Goal: Information Seeking & Learning: Learn about a topic

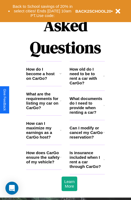
scroll to position [654, 0]
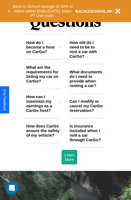
click at [60, 106] on icon at bounding box center [61, 104] width 2 height 4
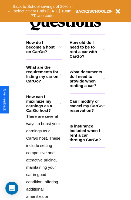
click at [104, 108] on icon at bounding box center [104, 106] width 2 height 4
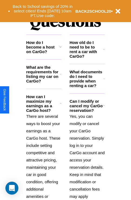
click at [104, 81] on icon at bounding box center [103, 79] width 1 height 4
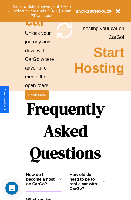
scroll to position [83, 0]
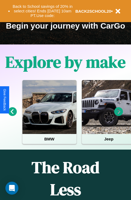
click at [119, 116] on icon at bounding box center [118, 111] width 9 height 9
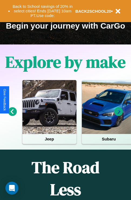
click at [119, 116] on icon at bounding box center [118, 111] width 9 height 9
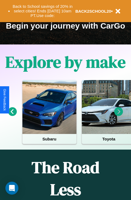
click at [119, 116] on icon at bounding box center [118, 111] width 9 height 9
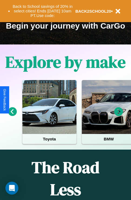
click at [119, 116] on icon at bounding box center [118, 111] width 9 height 9
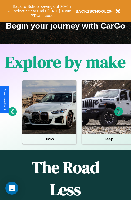
click at [119, 116] on icon at bounding box center [118, 111] width 9 height 9
